Goal: Task Accomplishment & Management: Manage account settings

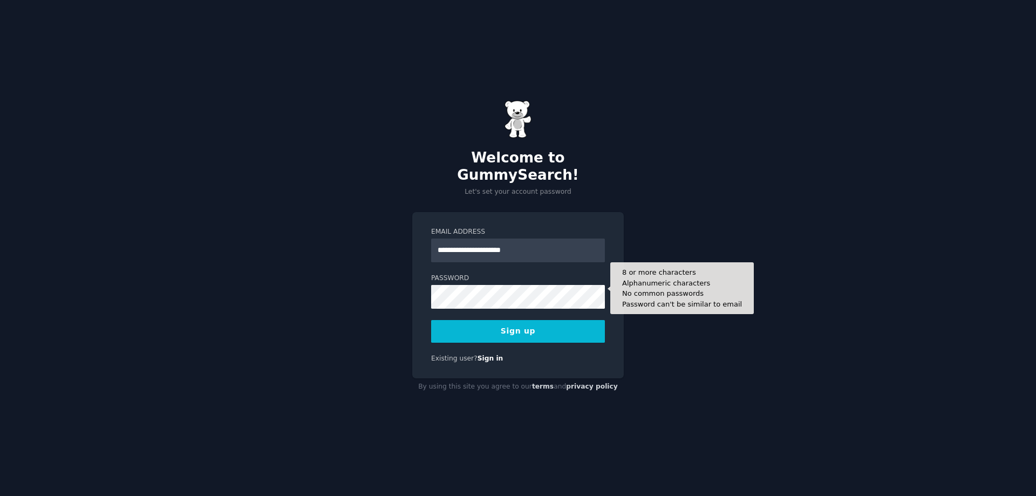
type input "**********"
click at [431, 320] on button "Sign up" at bounding box center [518, 331] width 174 height 23
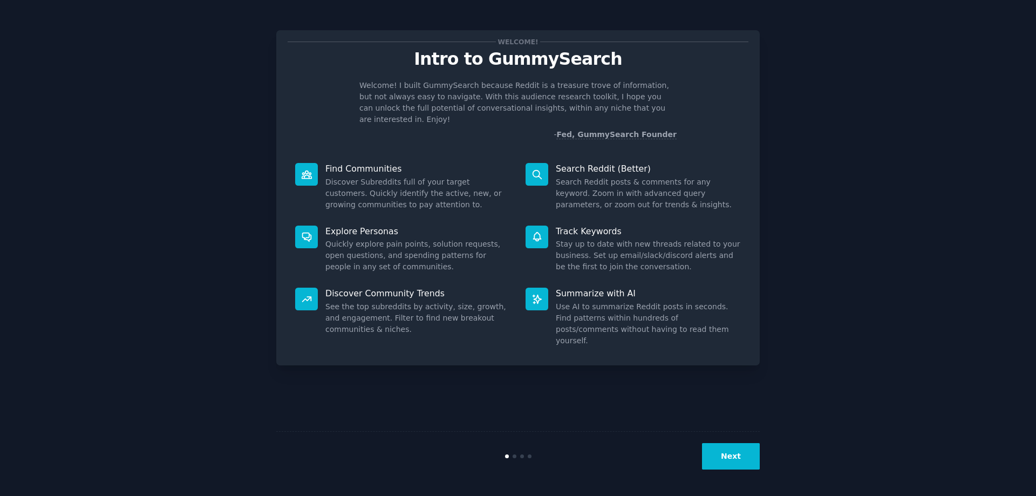
click at [744, 452] on button "Next" at bounding box center [731, 456] width 58 height 26
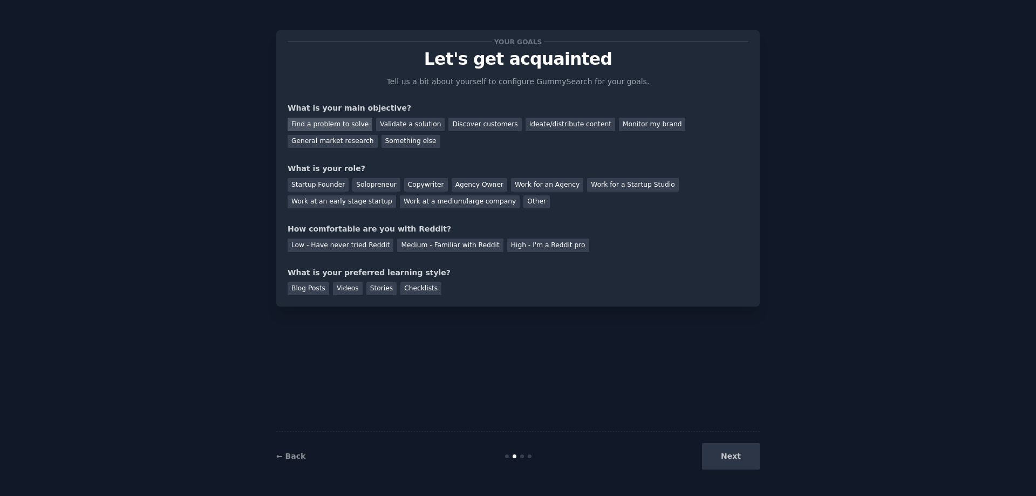
click at [335, 123] on div "Find a problem to solve" at bounding box center [330, 124] width 85 height 13
click at [384, 122] on div "Validate a solution" at bounding box center [410, 124] width 69 height 13
click at [485, 128] on div "Discover customers" at bounding box center [484, 124] width 73 height 13
click at [371, 183] on div "Solopreneur" at bounding box center [375, 184] width 47 height 13
click at [421, 251] on div "Medium - Familiar with Reddit" at bounding box center [450, 244] width 106 height 13
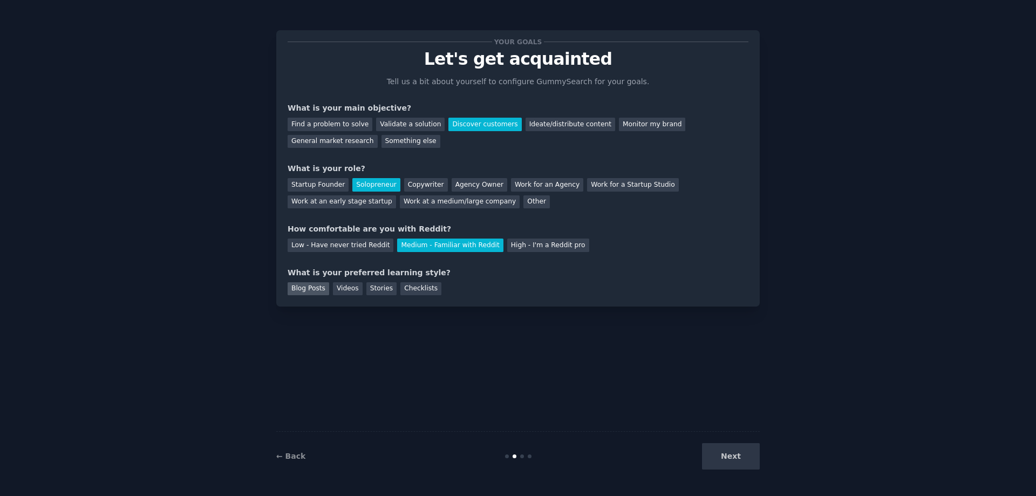
click at [312, 289] on div "Blog Posts" at bounding box center [309, 288] width 42 height 13
click at [734, 458] on button "Next" at bounding box center [731, 456] width 58 height 26
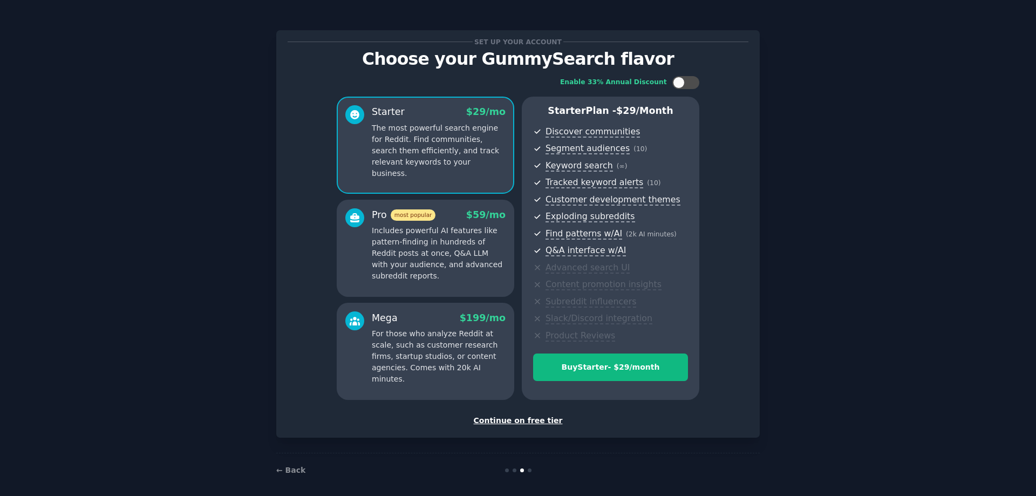
click at [528, 421] on div "Continue on free tier" at bounding box center [518, 420] width 461 height 11
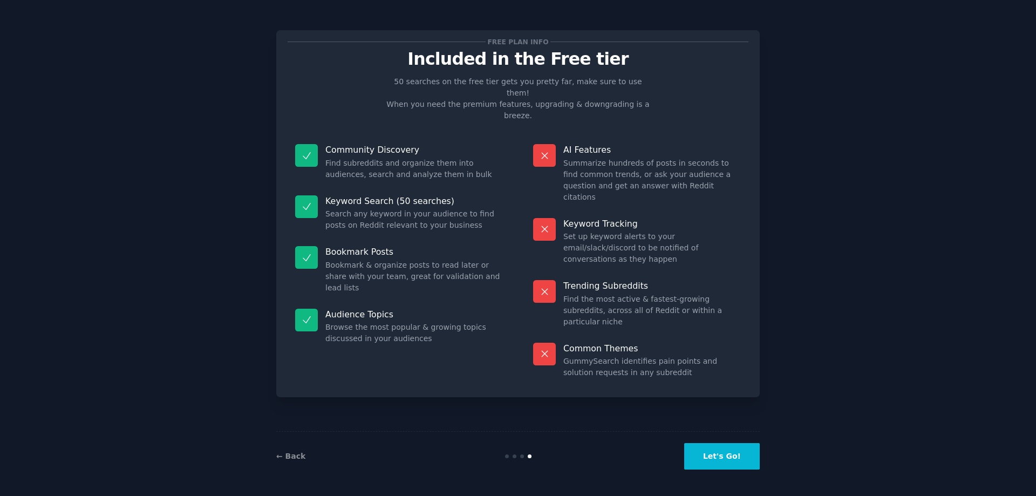
click at [719, 467] on button "Let's Go!" at bounding box center [722, 456] width 76 height 26
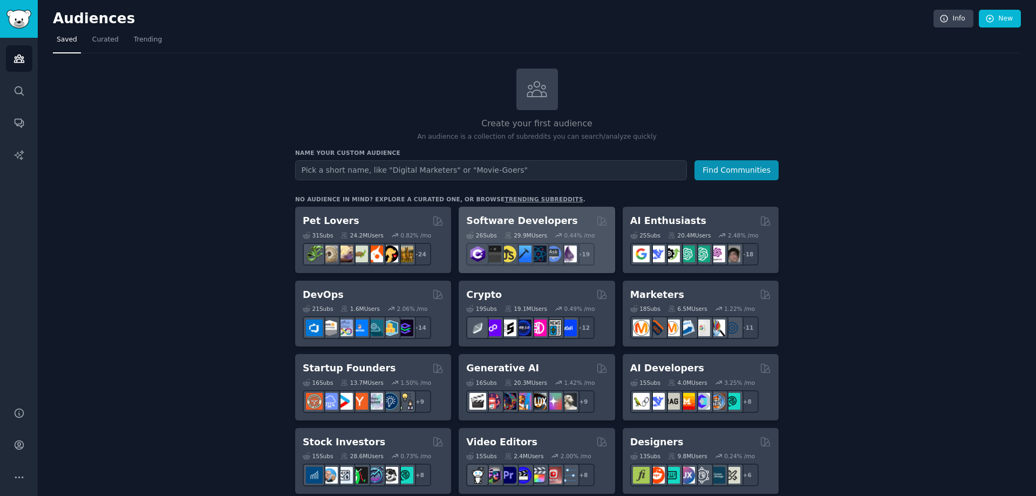
click at [503, 223] on h2 "Software Developers" at bounding box center [521, 220] width 111 height 13
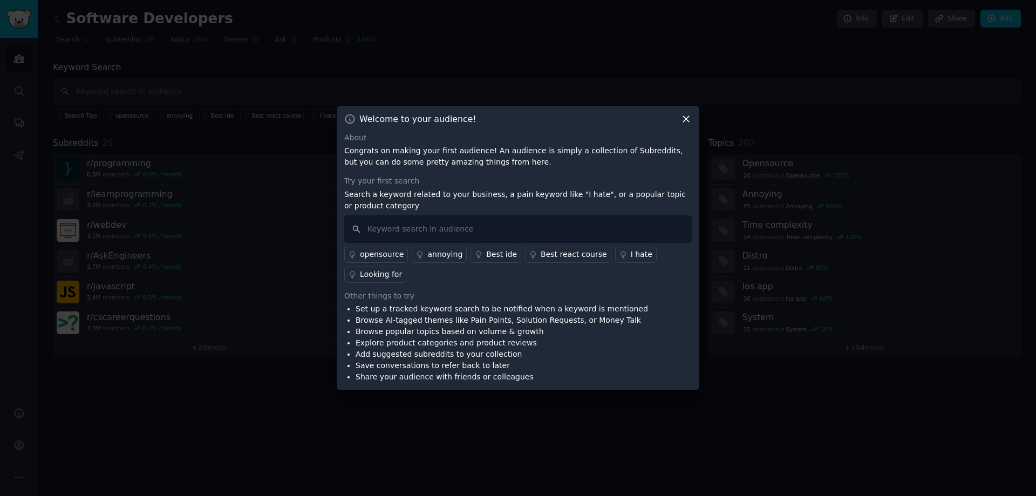
click at [681, 121] on icon at bounding box center [685, 118] width 11 height 11
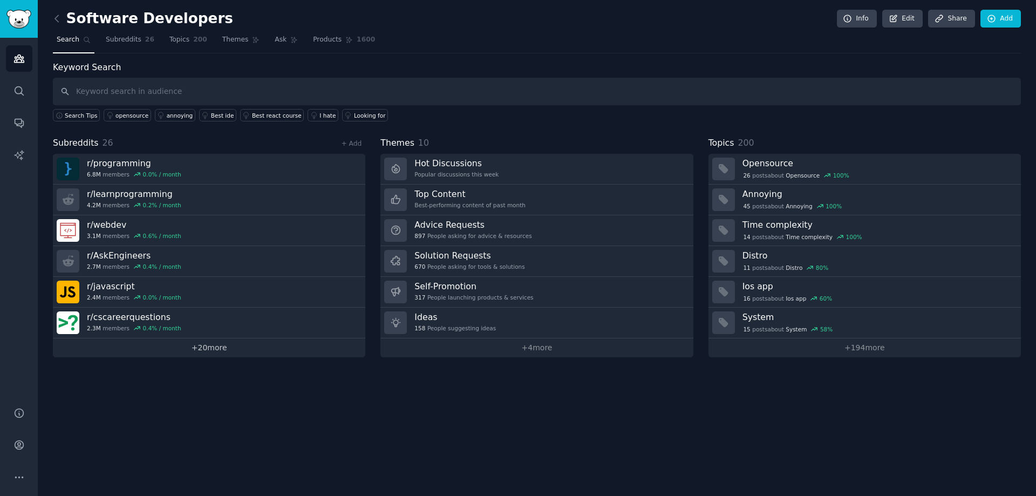
click at [203, 349] on link "+ 20 more" at bounding box center [209, 347] width 312 height 19
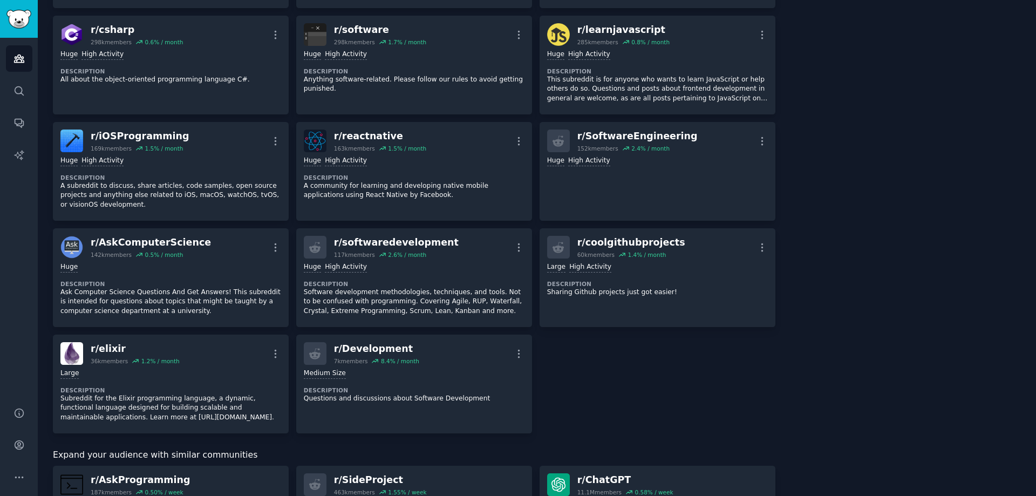
scroll to position [863, 0]
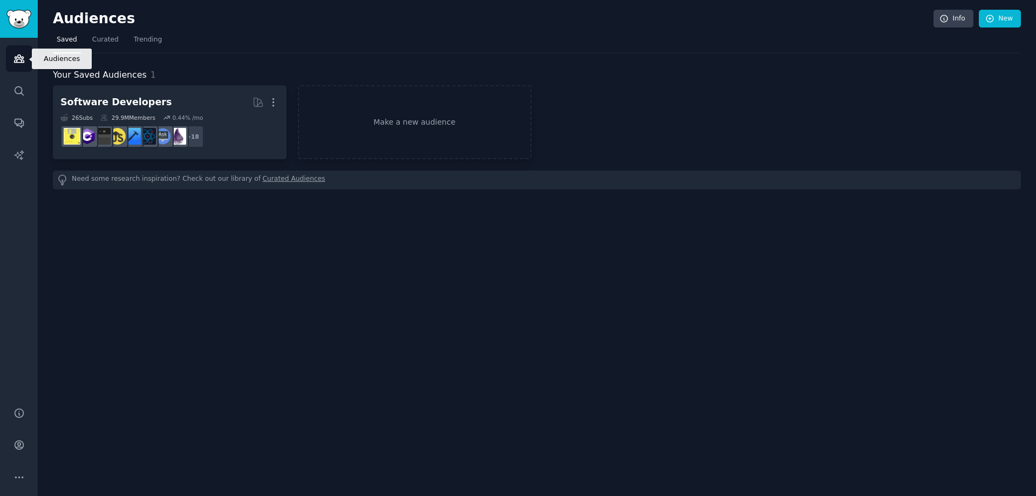
click at [21, 50] on link "Audiences" at bounding box center [19, 58] width 26 height 26
click at [13, 92] on icon "Sidebar" at bounding box center [18, 90] width 11 height 11
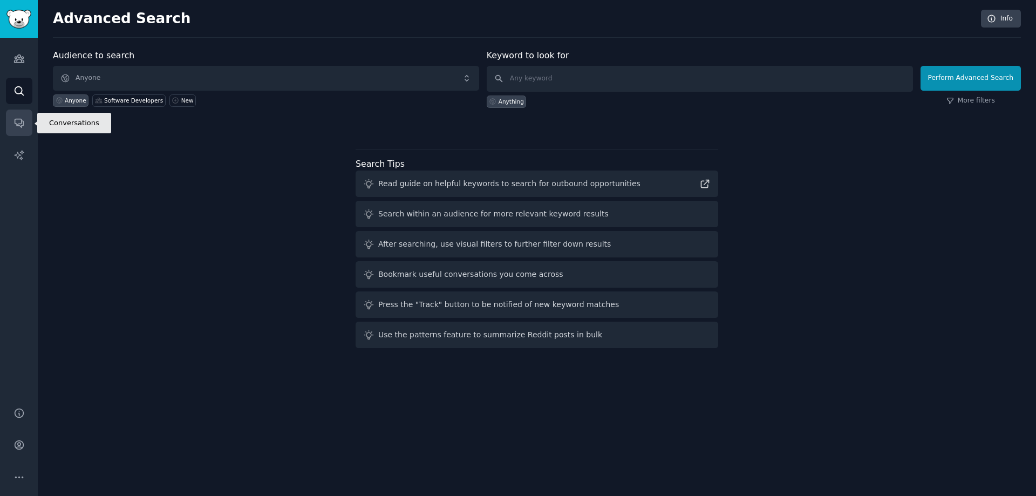
click at [23, 127] on icon "Sidebar" at bounding box center [18, 122] width 11 height 11
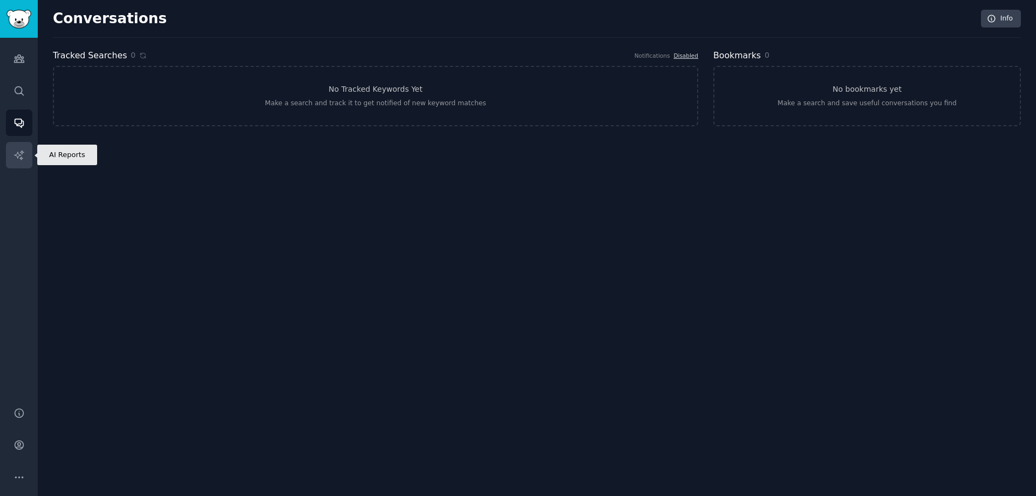
click at [19, 146] on link "AI Reports" at bounding box center [19, 155] width 26 height 26
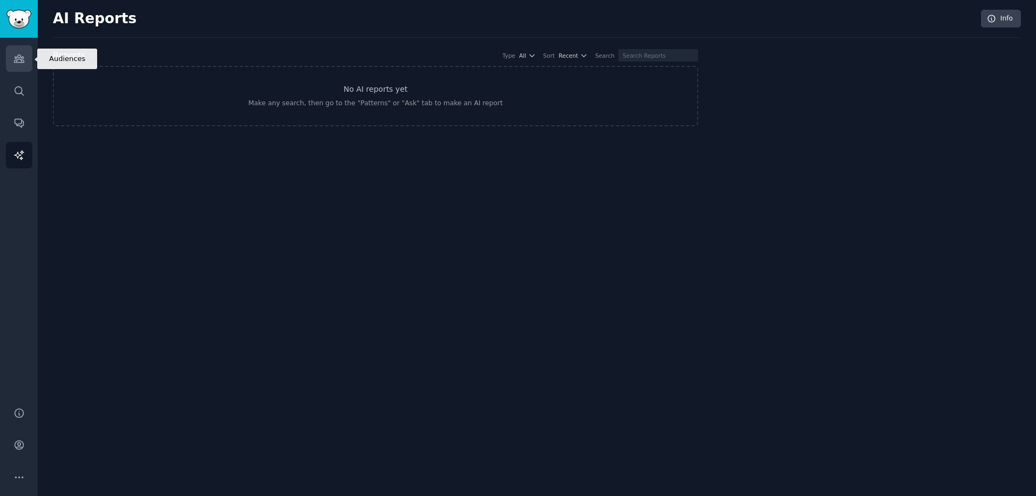
click at [21, 70] on link "Audiences" at bounding box center [19, 58] width 26 height 26
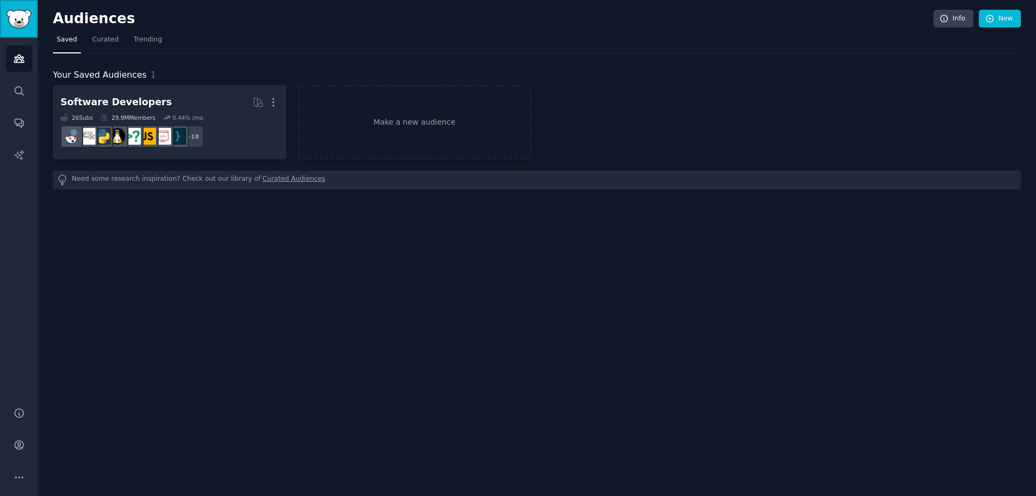
click at [12, 10] on img "Sidebar" at bounding box center [18, 19] width 25 height 19
click at [16, 21] on img "Sidebar" at bounding box center [18, 19] width 25 height 19
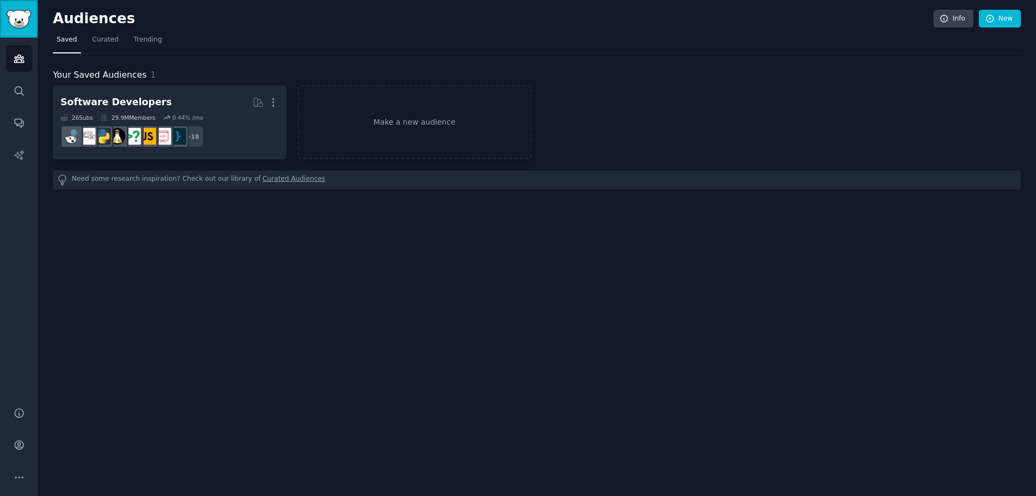
click at [16, 21] on img "Sidebar" at bounding box center [18, 19] width 25 height 19
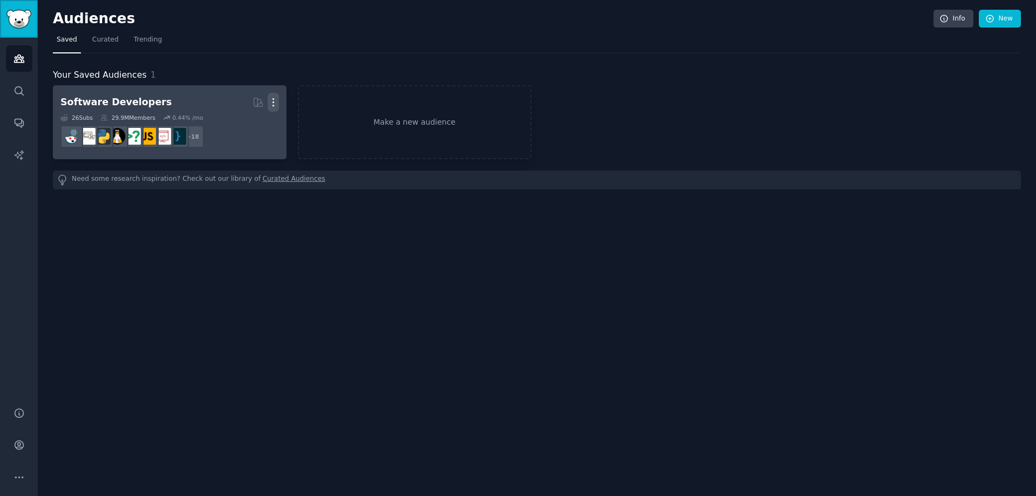
click at [269, 104] on icon "button" at bounding box center [273, 102] width 11 height 11
click at [246, 126] on p "Delete" at bounding box center [243, 124] width 25 height 11
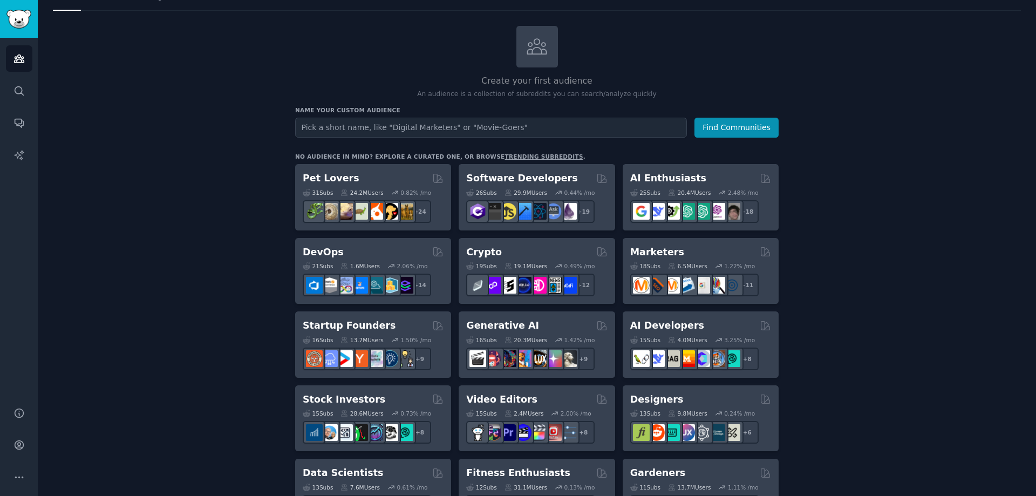
scroll to position [108, 0]
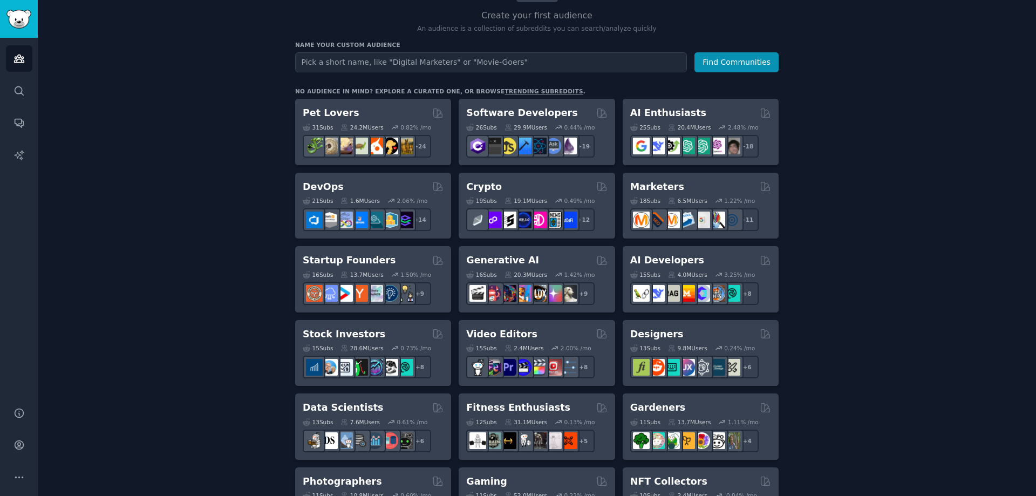
drag, startPoint x: 664, startPoint y: 116, endPoint x: 831, endPoint y: 88, distance: 169.5
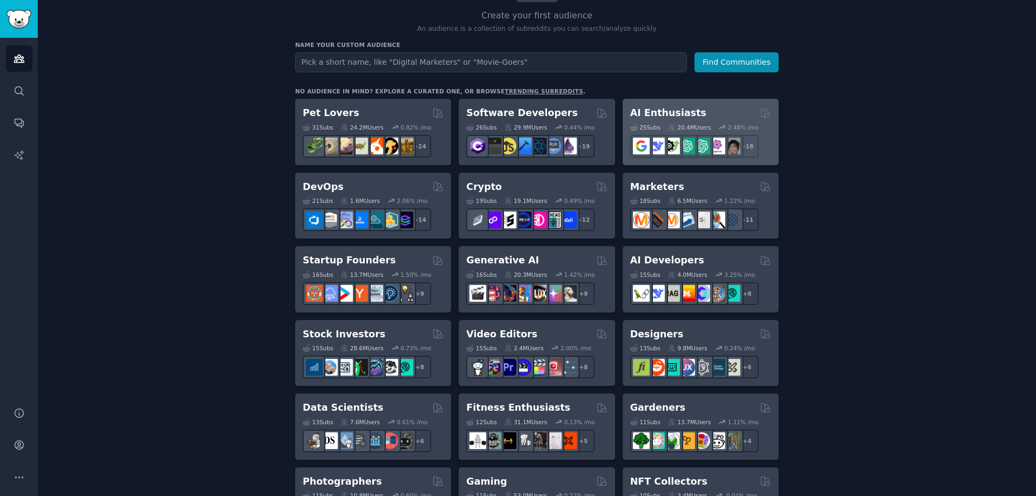
click at [686, 118] on h2 "AI Enthusiasts" at bounding box center [668, 112] width 76 height 13
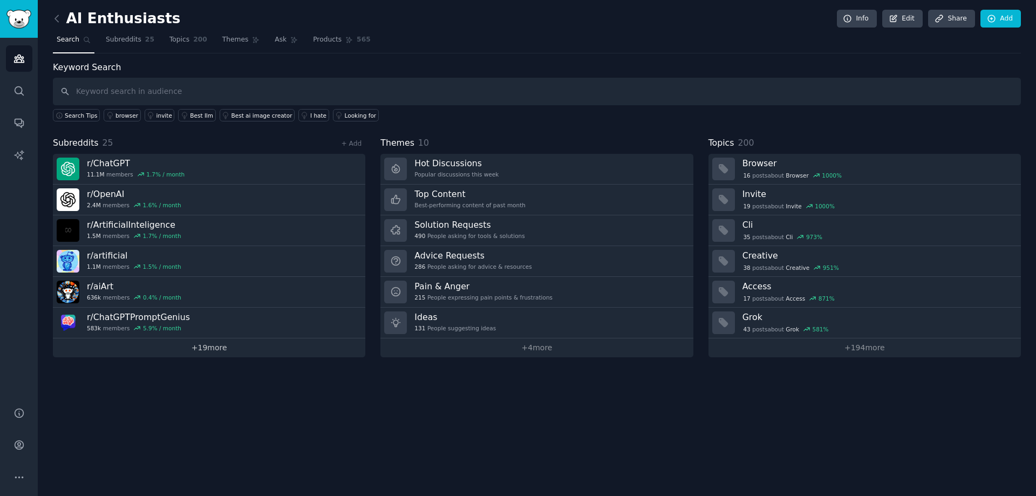
click at [209, 346] on link "+ 19 more" at bounding box center [209, 347] width 312 height 19
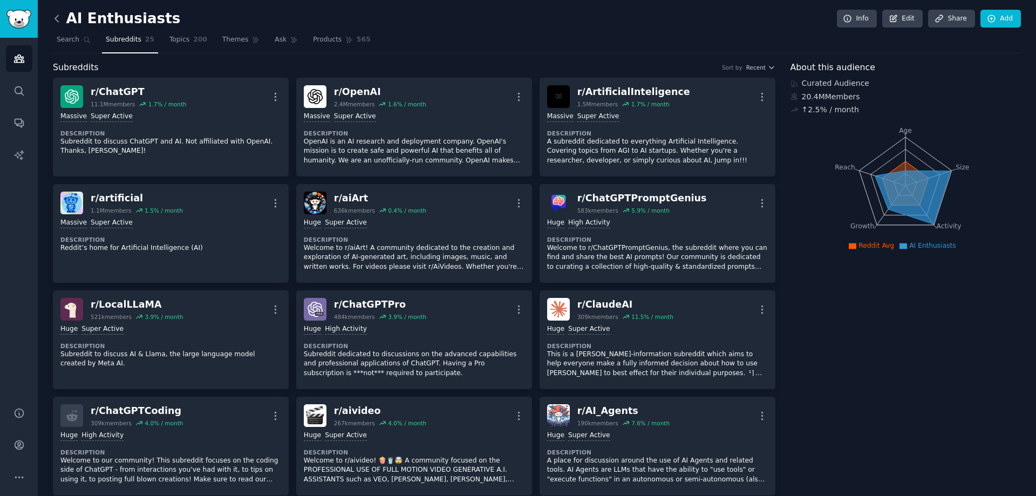
click at [59, 15] on icon at bounding box center [56, 18] width 11 height 11
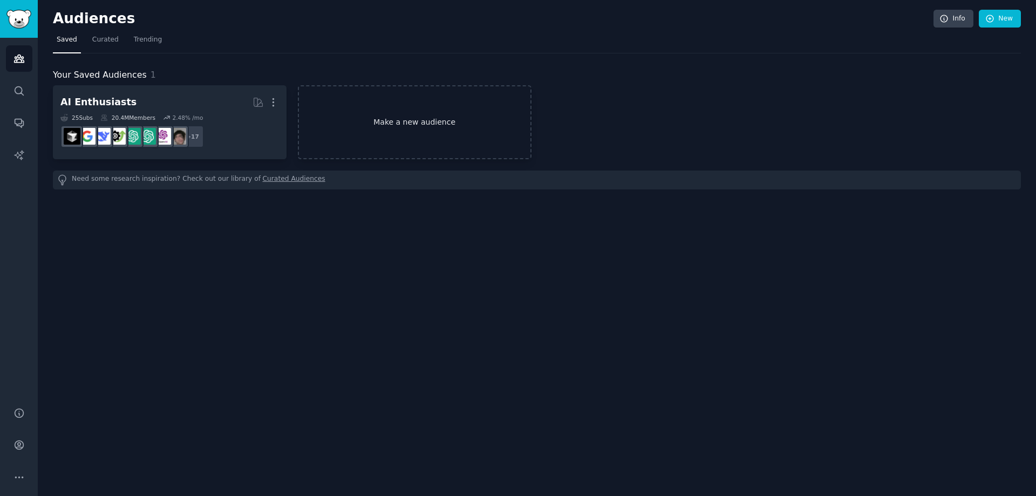
click at [432, 107] on link "Make a new audience" at bounding box center [415, 122] width 234 height 74
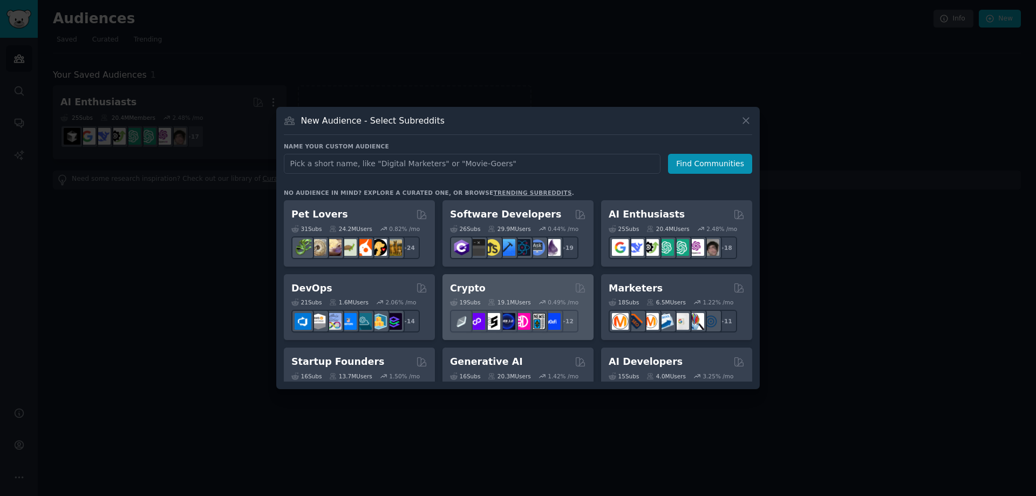
click at [478, 285] on h2 "Crypto" at bounding box center [468, 288] width 36 height 13
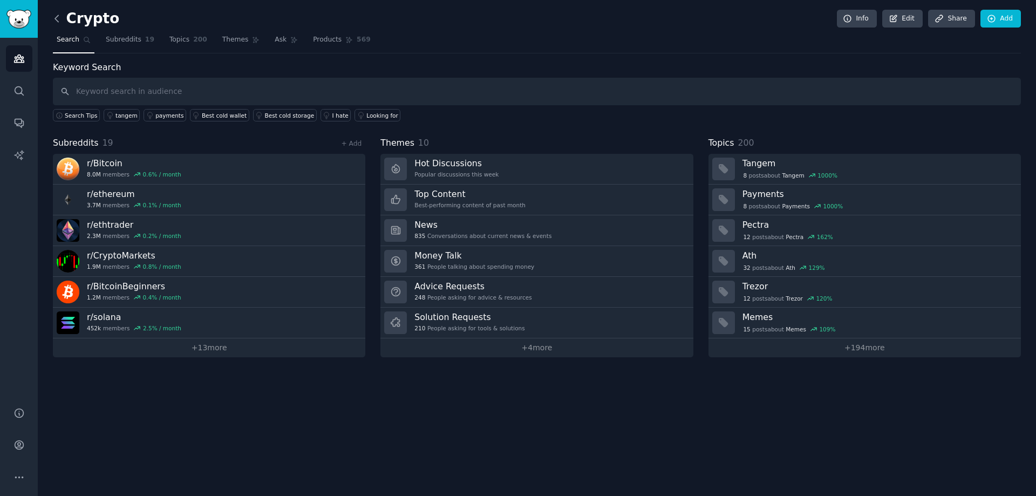
click at [58, 18] on icon at bounding box center [56, 18] width 11 height 11
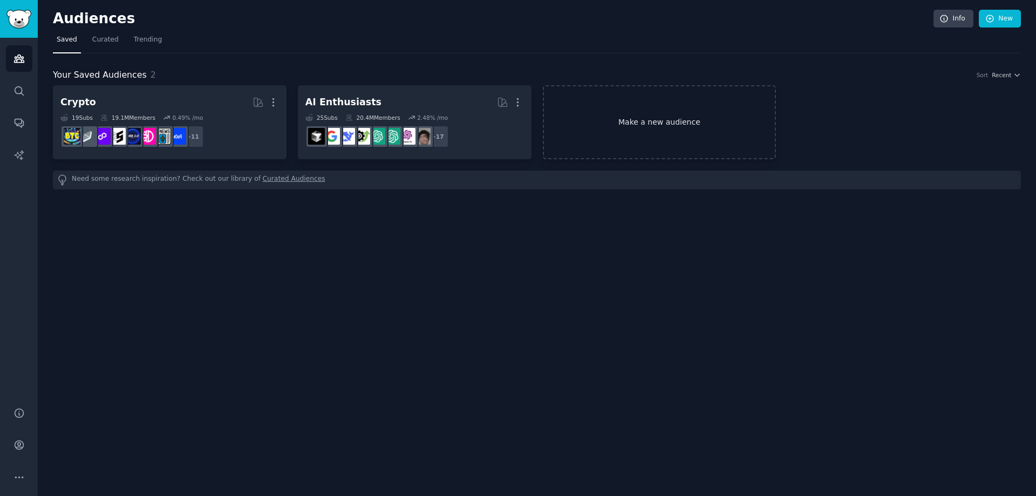
click at [640, 129] on link "Make a new audience" at bounding box center [660, 122] width 234 height 74
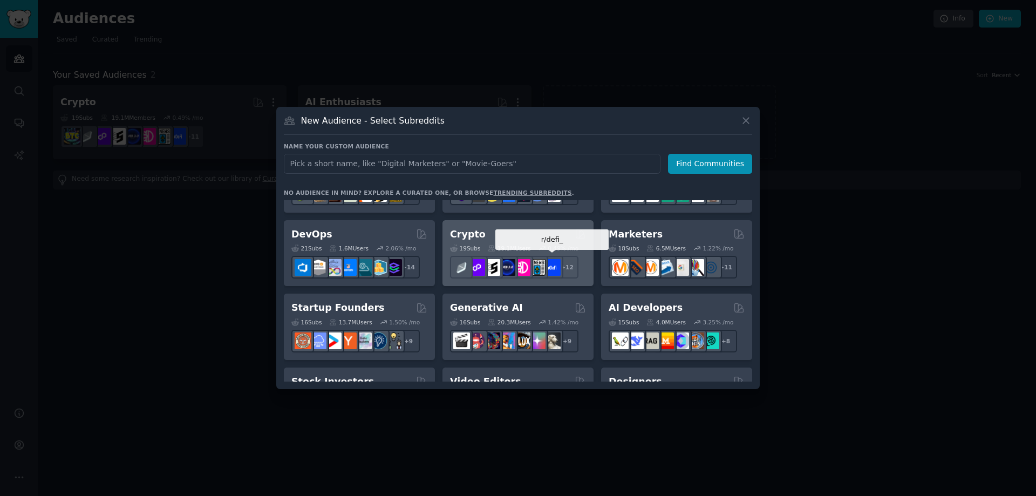
scroll to position [108, 0]
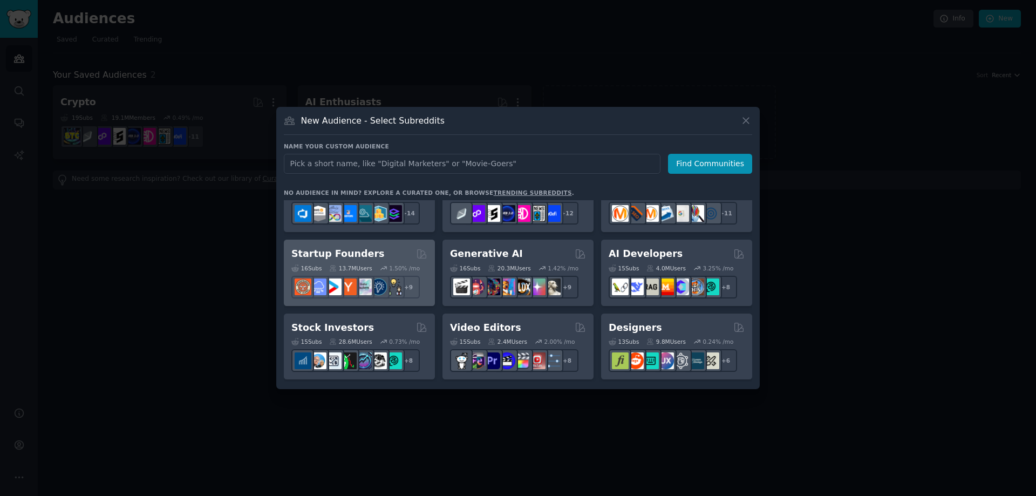
click at [366, 247] on div "Startup Founders" at bounding box center [359, 253] width 136 height 13
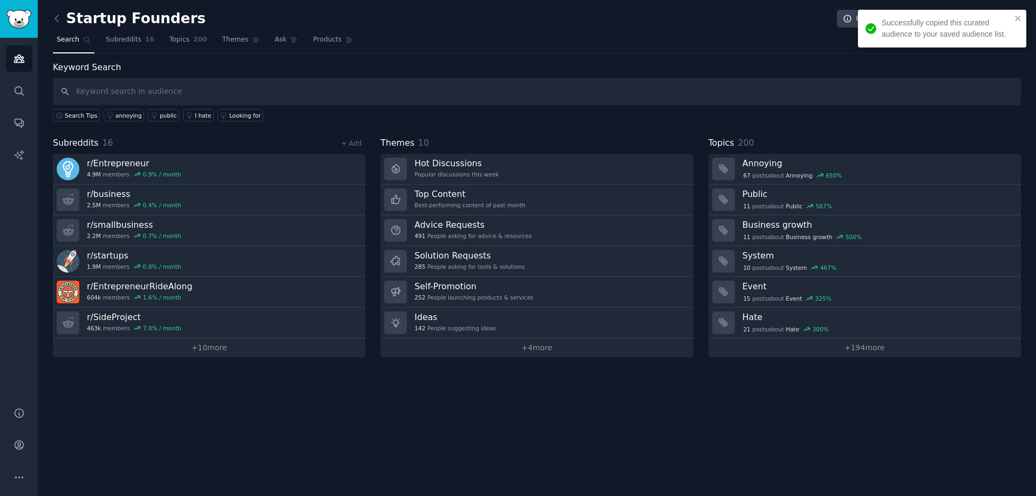
click at [57, 27] on div "Startup Founders Info Edit Share Add" at bounding box center [537, 21] width 968 height 22
click at [57, 20] on icon at bounding box center [56, 18] width 11 height 11
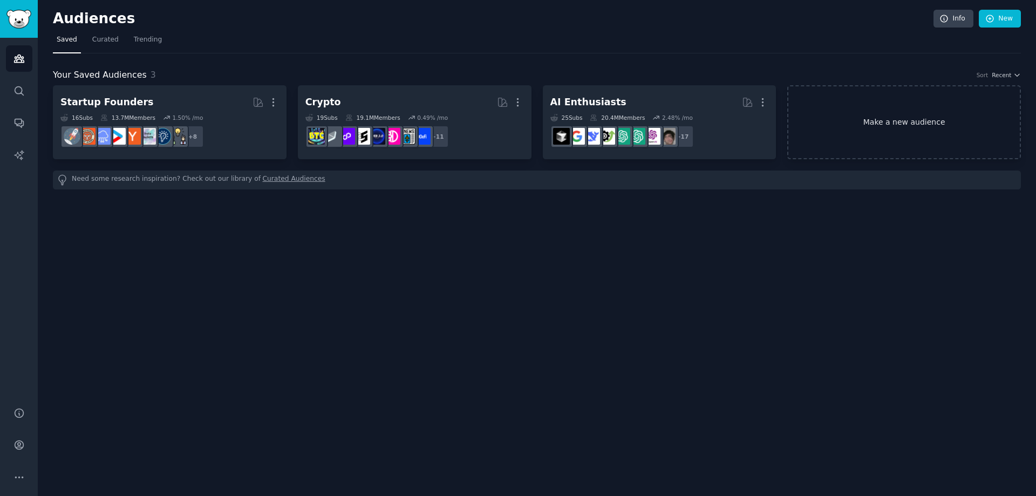
click at [913, 131] on link "Make a new audience" at bounding box center [904, 122] width 234 height 74
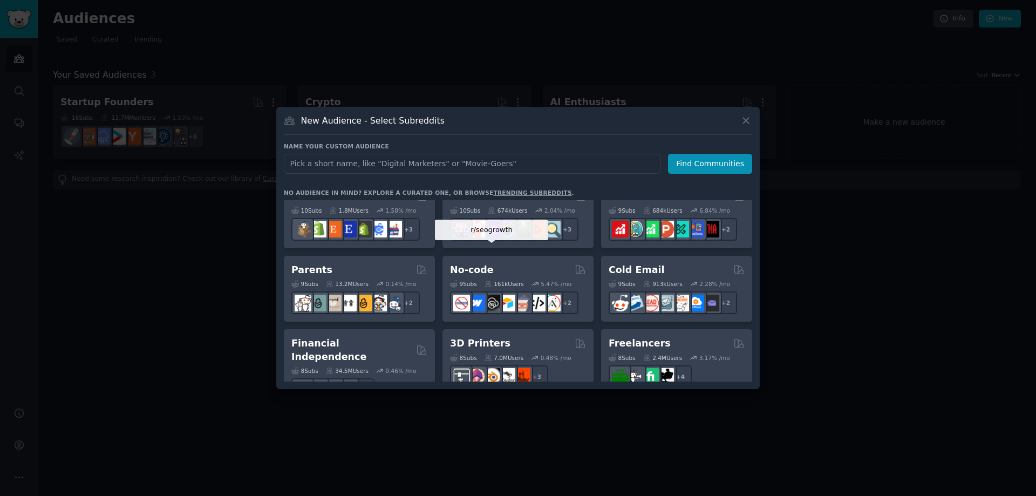
scroll to position [486, 0]
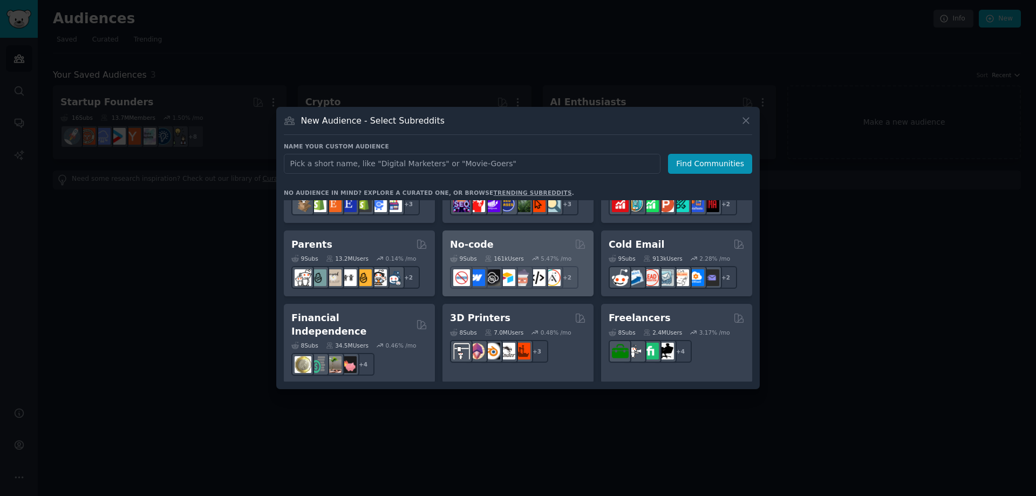
click at [505, 249] on div "No-code" at bounding box center [518, 244] width 136 height 13
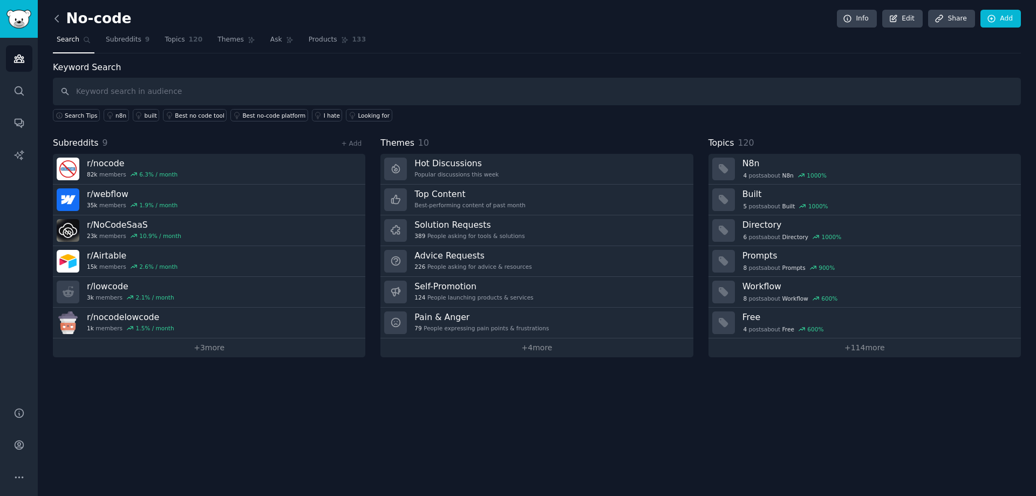
click at [58, 17] on icon at bounding box center [56, 18] width 11 height 11
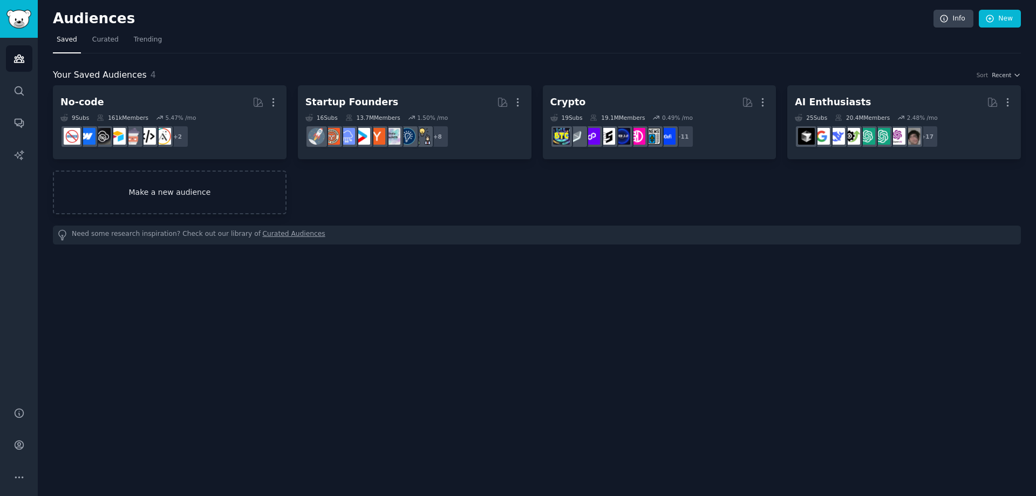
click at [152, 197] on link "Make a new audience" at bounding box center [170, 193] width 234 height 44
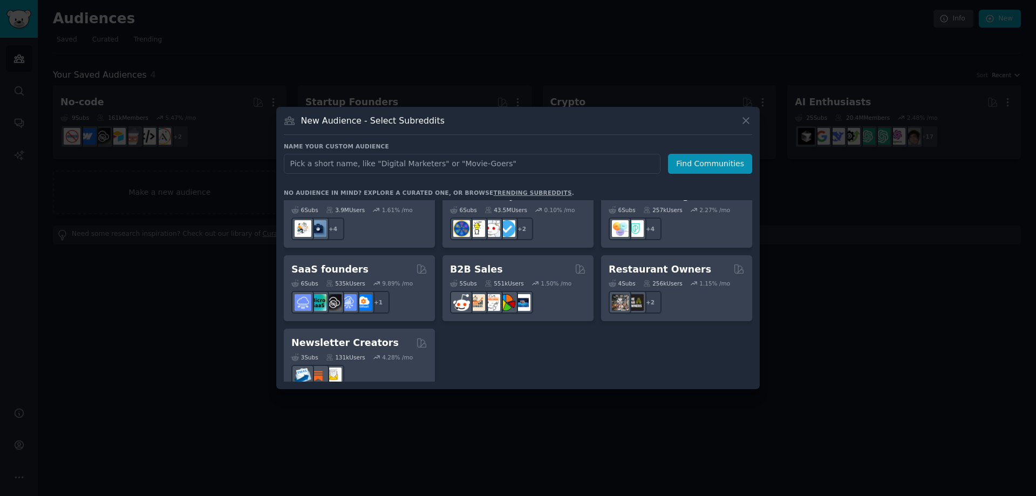
scroll to position [788, 0]
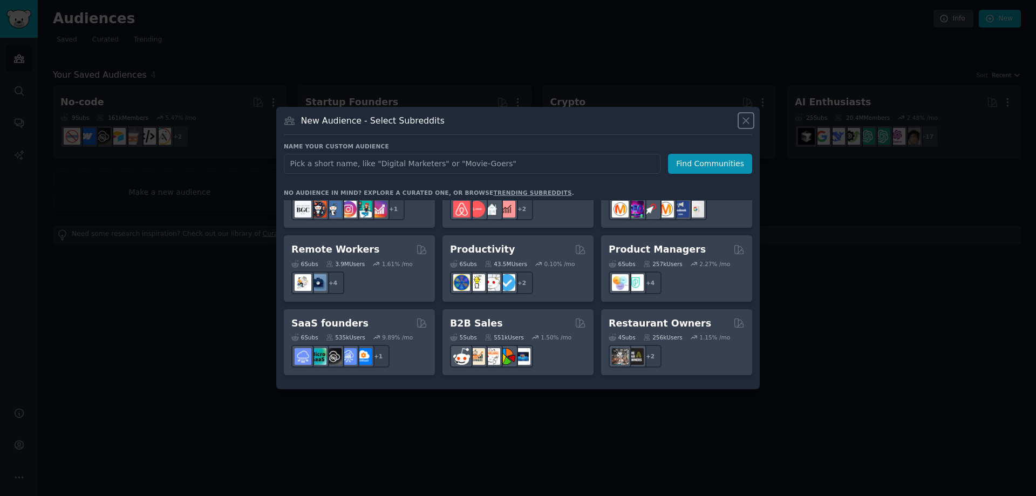
click at [751, 117] on icon at bounding box center [745, 120] width 11 height 11
